Goal: Information Seeking & Learning: Learn about a topic

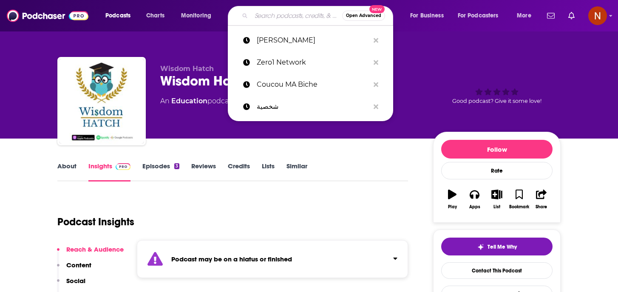
paste input "Figuring Out With [PERSON_NAME]"
type input "Figuring Out With [PERSON_NAME]"
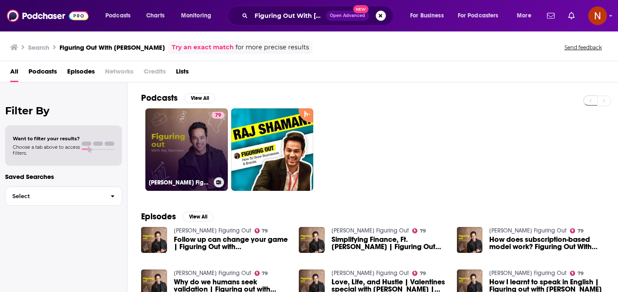
click at [184, 181] on h3 "[PERSON_NAME] Figuring Out" at bounding box center [180, 182] width 62 height 7
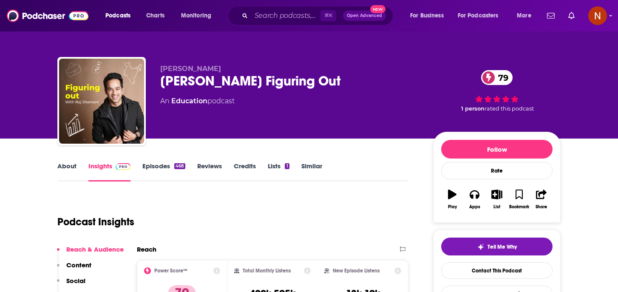
click at [65, 170] on link "About" at bounding box center [66, 172] width 19 height 20
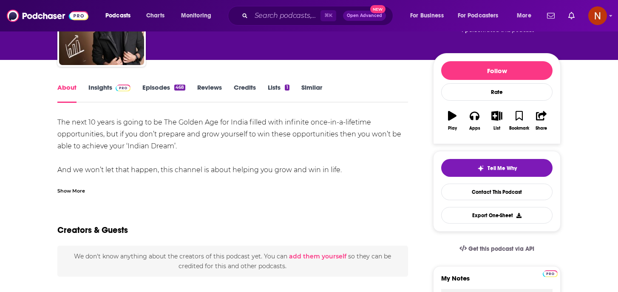
scroll to position [79, 0]
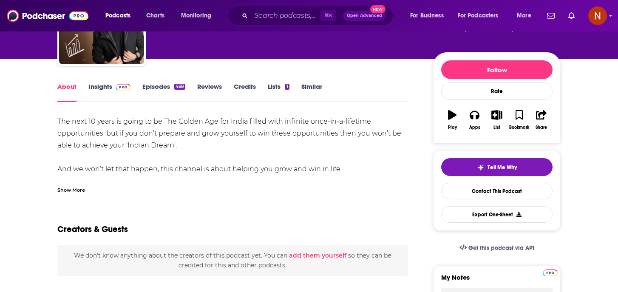
click at [73, 188] on div "Show More" at bounding box center [71, 189] width 28 height 8
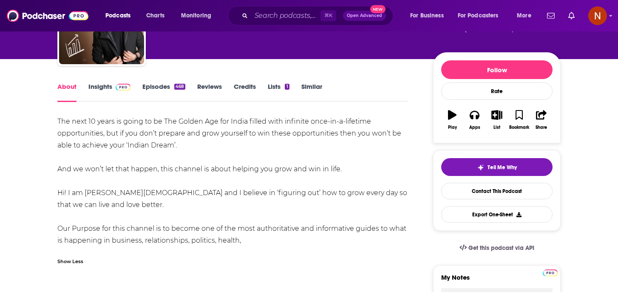
drag, startPoint x: 247, startPoint y: 242, endPoint x: 48, endPoint y: 120, distance: 233.1
copy div "The next 10 years is going to be The Golden Age for India filled with infinite …"
click at [96, 87] on link "Insights" at bounding box center [109, 92] width 42 height 20
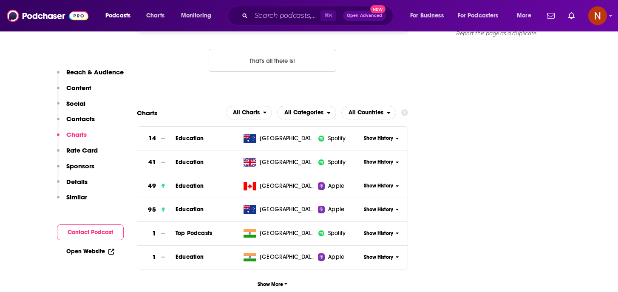
scroll to position [876, 0]
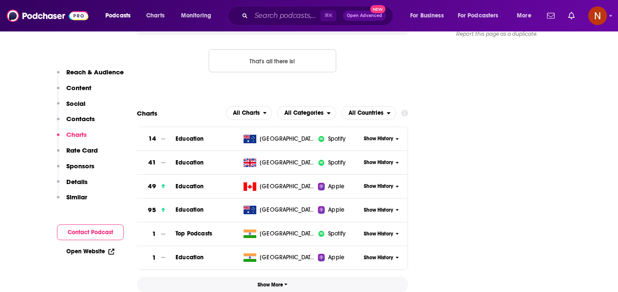
click at [278, 282] on span "Show More" at bounding box center [273, 285] width 30 height 6
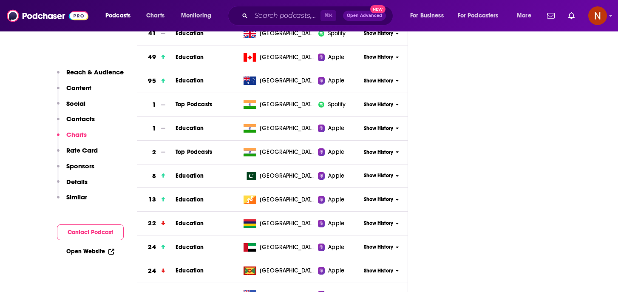
scroll to position [847, 0]
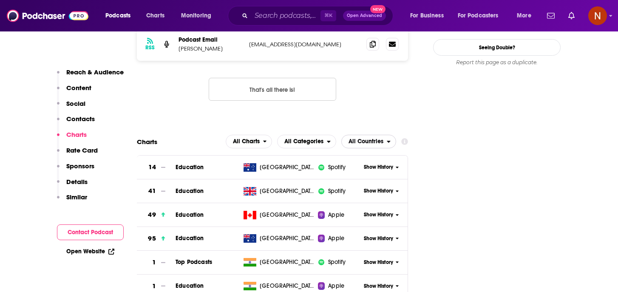
click at [372, 139] on span "All Countries" at bounding box center [365, 142] width 35 height 6
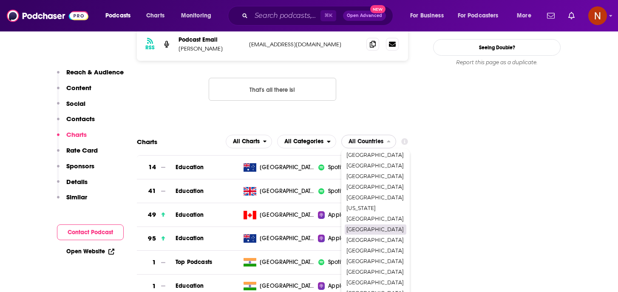
scroll to position [43, 0]
click at [363, 228] on span "[GEOGRAPHIC_DATA]" at bounding box center [374, 230] width 57 height 5
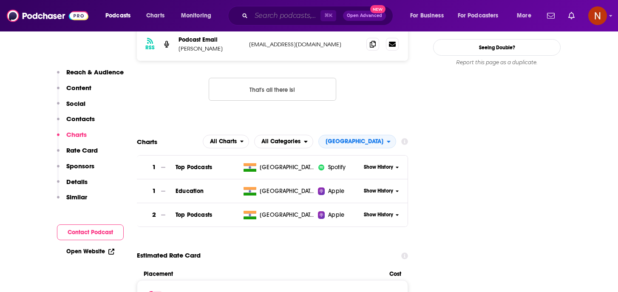
click at [264, 17] on input "Search podcasts, credits, & more..." at bounding box center [285, 16] width 69 height 14
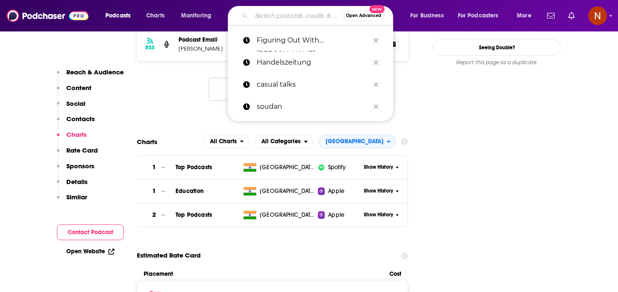
paste input "Think School - Indian Business Podcast"
type input "Think School - Indian Business Podcast"
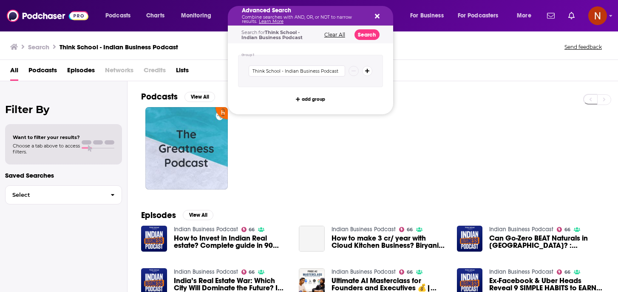
drag, startPoint x: 295, startPoint y: 14, endPoint x: 396, endPoint y: 7, distance: 100.6
click at [341, 33] on button "Clear All" at bounding box center [335, 35] width 26 height 6
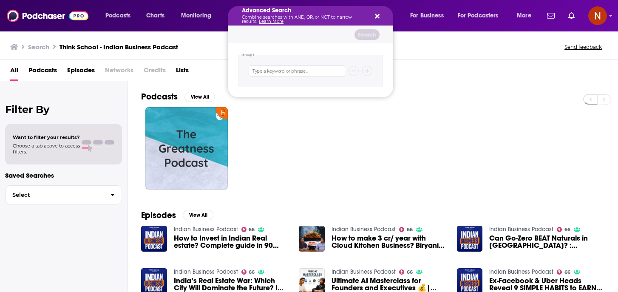
click at [377, 16] on icon "Search podcasts, credits, & more..." at bounding box center [377, 16] width 5 height 5
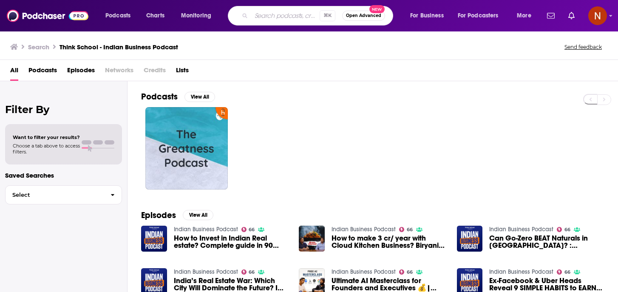
click at [292, 17] on input "Search podcasts, credits, & more..." at bounding box center [285, 16] width 68 height 14
type input "think school"
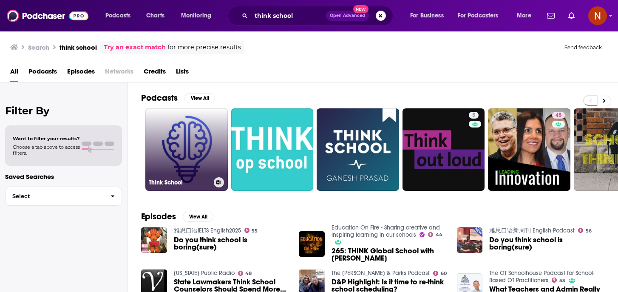
click at [172, 181] on h3 "Think School" at bounding box center [180, 182] width 62 height 7
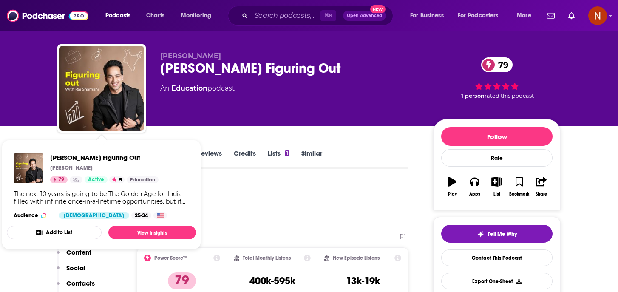
scroll to position [19, 0]
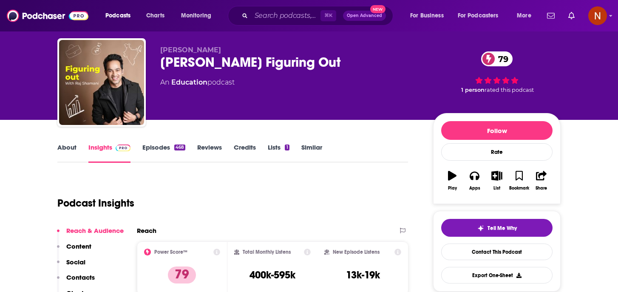
click at [243, 190] on div "Podcast Insights" at bounding box center [229, 197] width 344 height 43
click at [163, 153] on link "Episodes 468" at bounding box center [163, 153] width 43 height 20
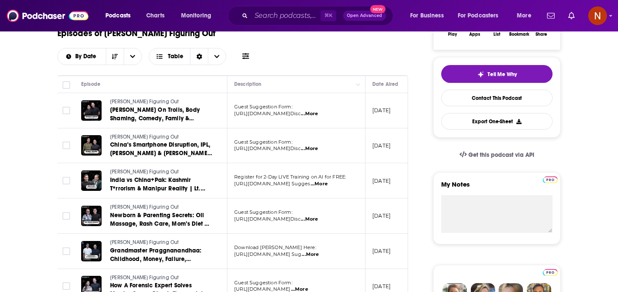
scroll to position [156, 0]
